Goal: Find specific page/section: Find specific page/section

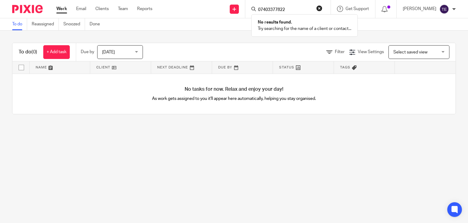
click at [326, 4] on div "07403377822 No results found. Try searching for the name of a client or contact…" at bounding box center [287, 9] width 85 height 18
click at [323, 11] on button "reset" at bounding box center [319, 8] width 6 height 6
click at [299, 12] on input "Search" at bounding box center [285, 9] width 55 height 5
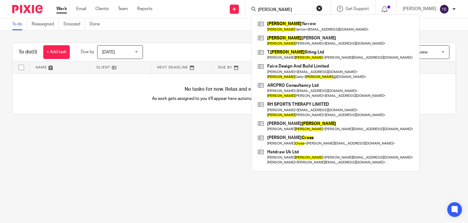
type input "ross"
click at [323, 8] on button "reset" at bounding box center [319, 8] width 6 height 6
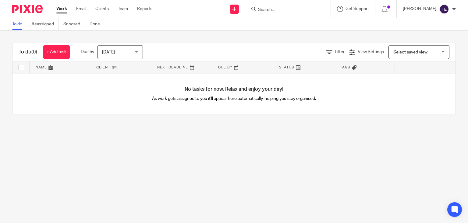
click at [298, 9] on input "Search" at bounding box center [285, 9] width 55 height 5
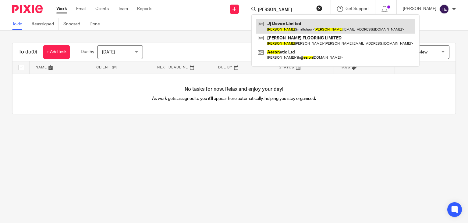
type input "aaron"
click at [303, 24] on link at bounding box center [335, 26] width 159 height 14
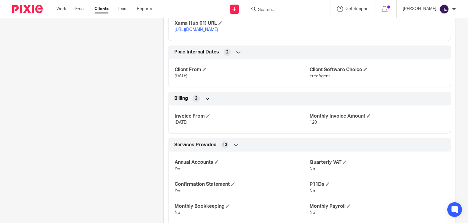
scroll to position [477, 0]
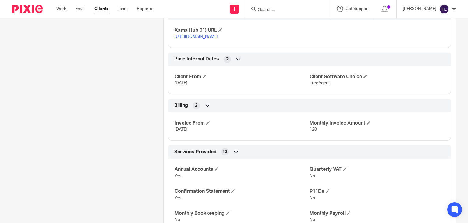
click at [295, 12] on input "Search" at bounding box center [285, 9] width 55 height 5
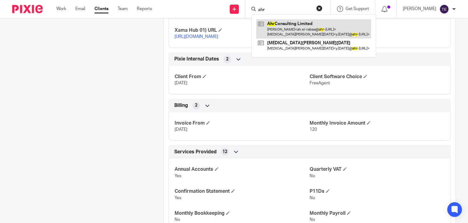
type input "ahr"
click at [306, 26] on link at bounding box center [313, 28] width 115 height 19
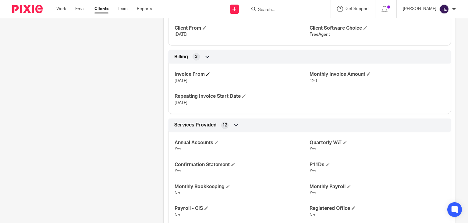
scroll to position [803, 0]
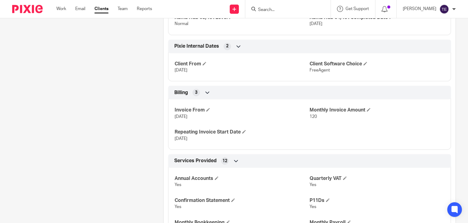
click at [290, 10] on input "Search" at bounding box center [285, 9] width 55 height 5
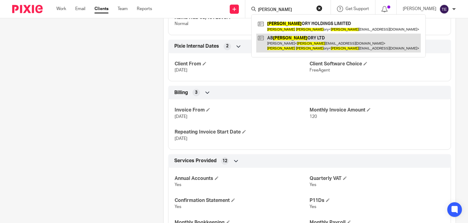
type input "[PERSON_NAME]"
click at [320, 41] on link at bounding box center [338, 43] width 165 height 19
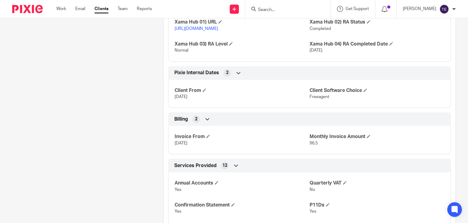
scroll to position [771, 0]
click at [279, 10] on input "Search" at bounding box center [285, 9] width 55 height 5
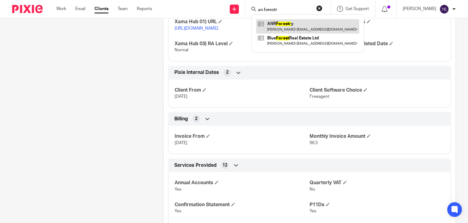
type input "an forestr"
click at [300, 22] on link at bounding box center [307, 26] width 103 height 14
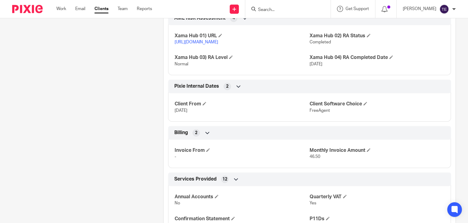
scroll to position [675, 0]
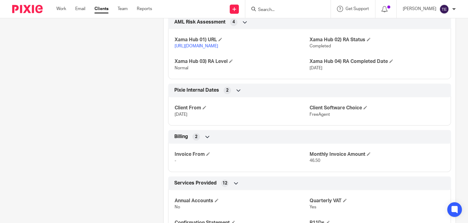
click at [288, 9] on input "Search" at bounding box center [285, 9] width 55 height 5
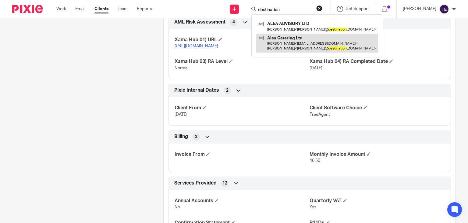
type input "destination"
click at [306, 46] on link at bounding box center [317, 43] width 122 height 19
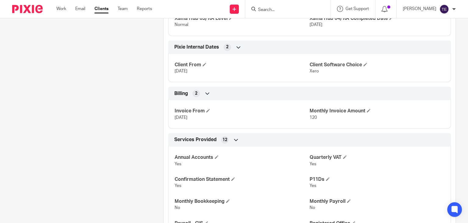
scroll to position [800, 0]
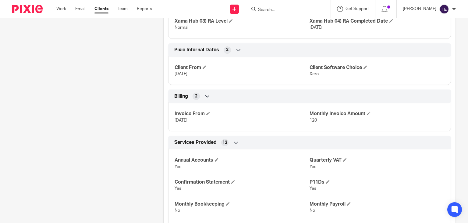
click at [291, 9] on input "Search" at bounding box center [285, 9] width 55 height 5
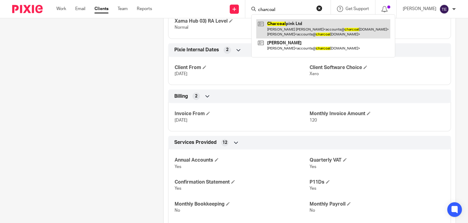
type input "charcoal"
click at [302, 26] on link at bounding box center [323, 28] width 134 height 19
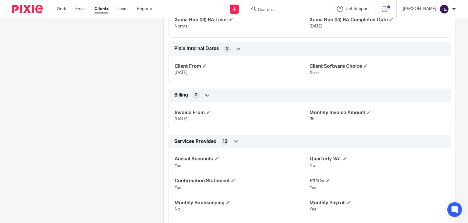
scroll to position [854, 0]
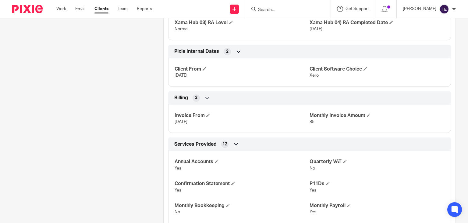
click at [293, 10] on input "Search" at bounding box center [285, 9] width 55 height 5
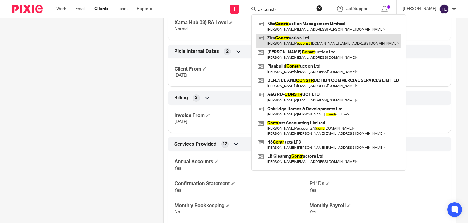
type input "az constr"
click at [320, 40] on link at bounding box center [328, 41] width 145 height 14
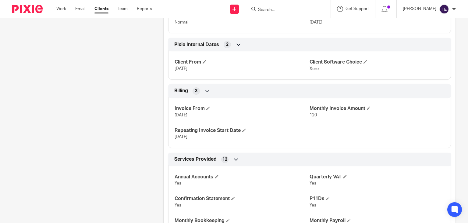
scroll to position [799, 0]
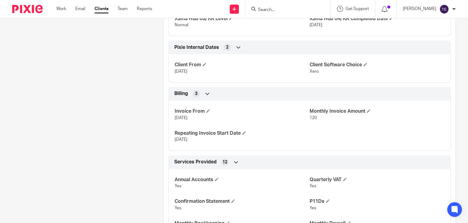
click at [292, 8] on input "Search" at bounding box center [285, 9] width 55 height 5
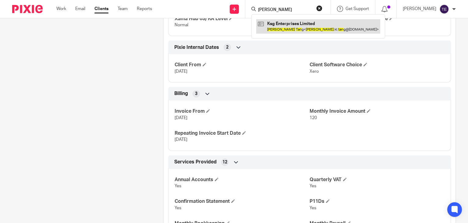
type input "alan tsan"
click at [300, 31] on link at bounding box center [318, 26] width 124 height 14
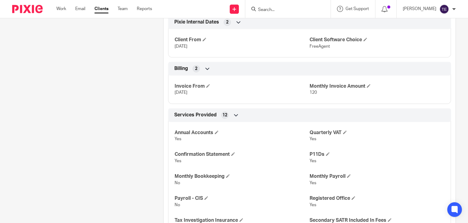
scroll to position [875, 0]
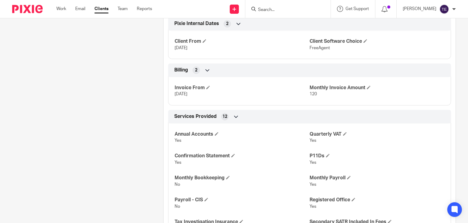
click at [279, 10] on input "Search" at bounding box center [285, 9] width 55 height 5
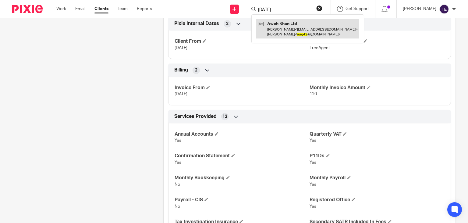
type input "aug24"
click at [287, 26] on link at bounding box center [307, 28] width 103 height 19
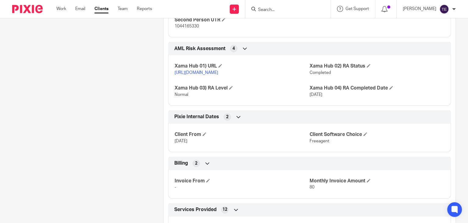
scroll to position [688, 0]
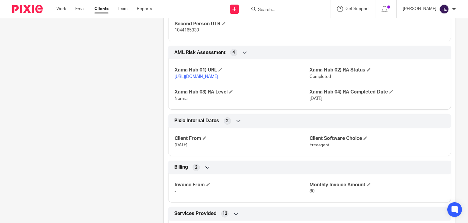
click at [293, 9] on input "Search" at bounding box center [285, 9] width 55 height 5
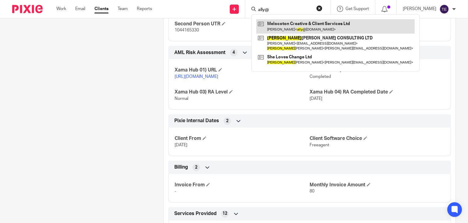
type input "ally@"
click at [317, 28] on link at bounding box center [335, 26] width 159 height 14
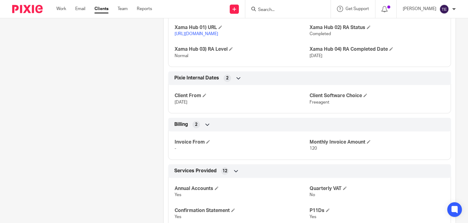
scroll to position [766, 0]
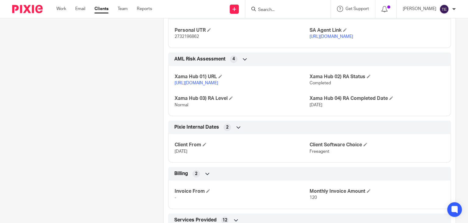
click at [277, 10] on input "Search" at bounding box center [285, 9] width 55 height 5
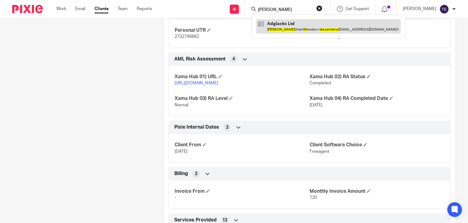
type input "[PERSON_NAME]"
click at [292, 27] on link at bounding box center [328, 26] width 145 height 14
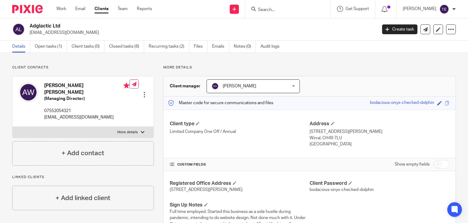
click at [23, 6] on img at bounding box center [27, 9] width 30 height 8
